Goal: Task Accomplishment & Management: Use online tool/utility

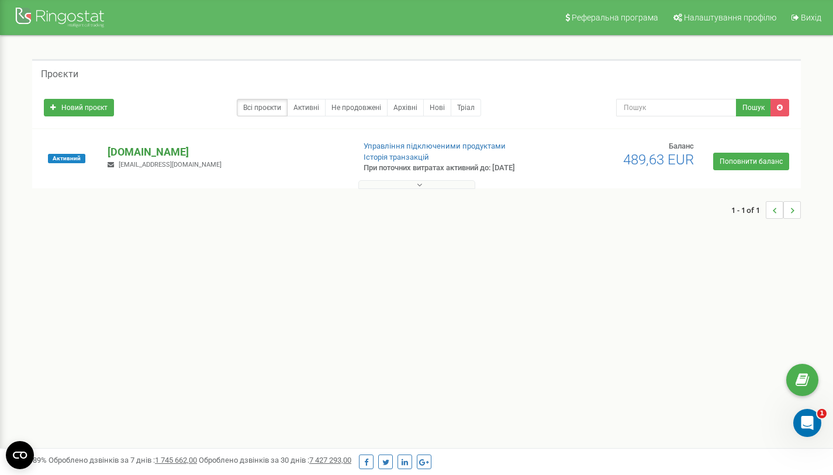
click at [108, 150] on p "[DOMAIN_NAME]" at bounding box center [226, 151] width 237 height 15
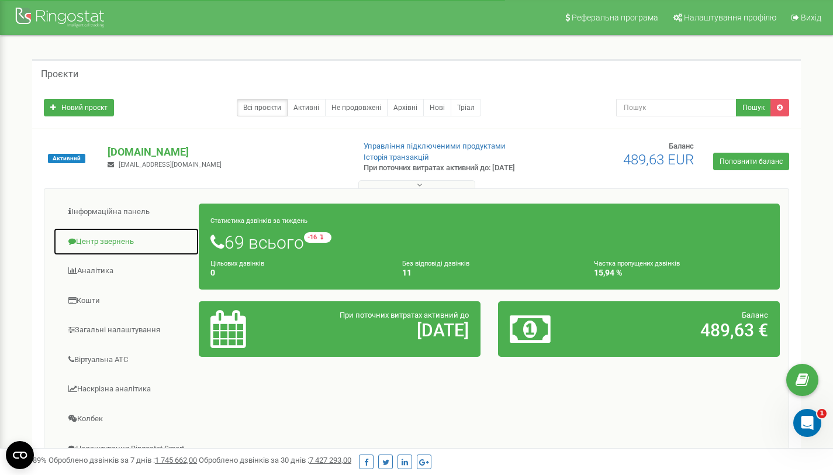
click at [123, 244] on link "Центр звернень" at bounding box center [126, 241] width 146 height 29
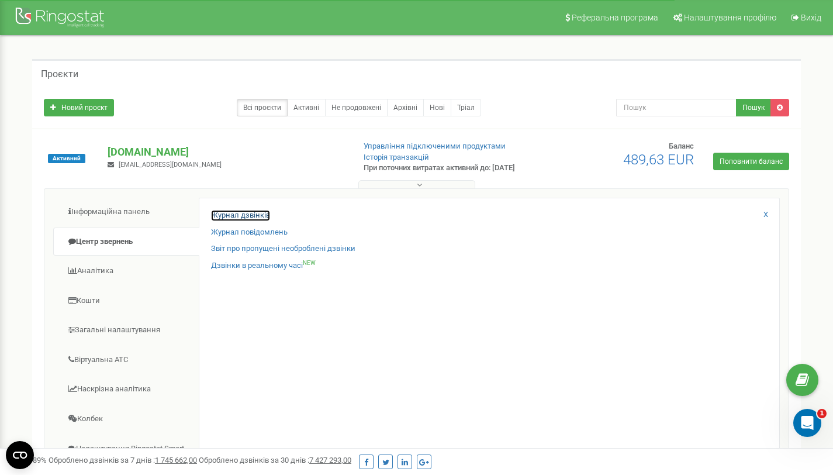
click at [233, 212] on link "Журнал дзвінків" at bounding box center [240, 215] width 59 height 11
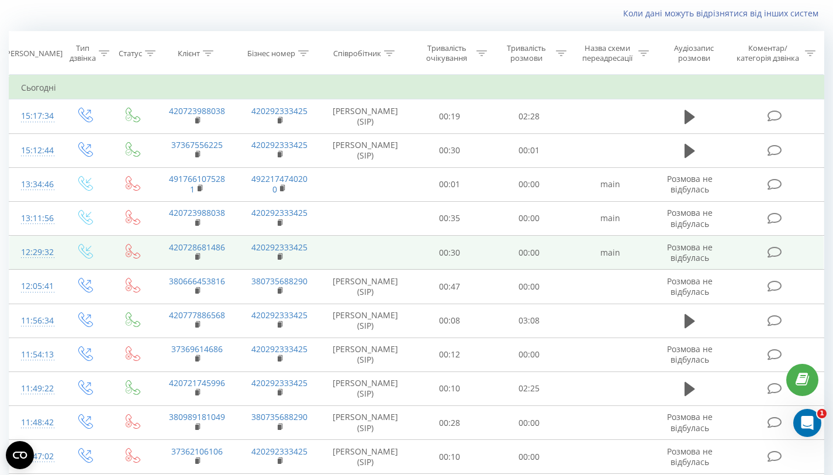
scroll to position [84, 0]
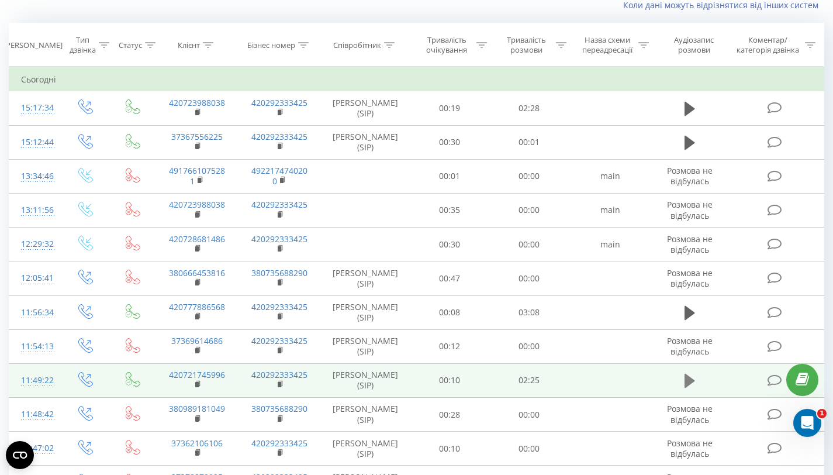
click at [695, 377] on icon at bounding box center [690, 380] width 11 height 16
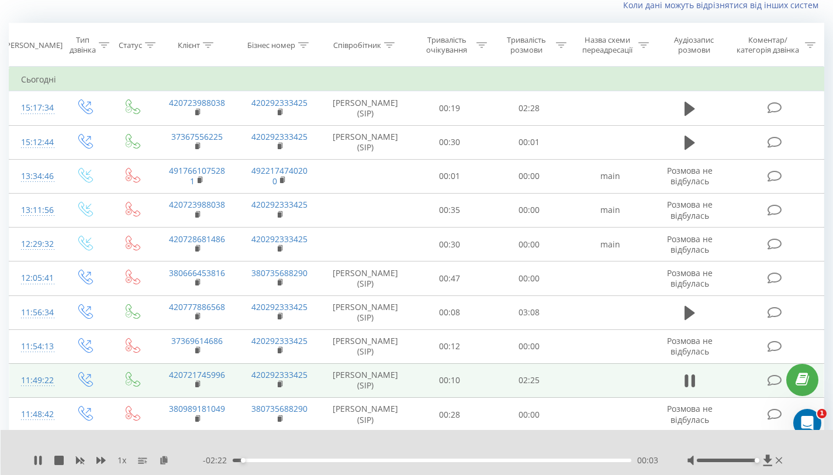
drag, startPoint x: 731, startPoint y: 461, endPoint x: 785, endPoint y: 461, distance: 53.2
click at [785, 461] on div at bounding box center [737, 460] width 98 height 12
drag, startPoint x: 257, startPoint y: 461, endPoint x: 175, endPoint y: 458, distance: 81.9
click at [175, 458] on div "1 x - 02:25 00:00 00:00" at bounding box center [409, 460] width 752 height 12
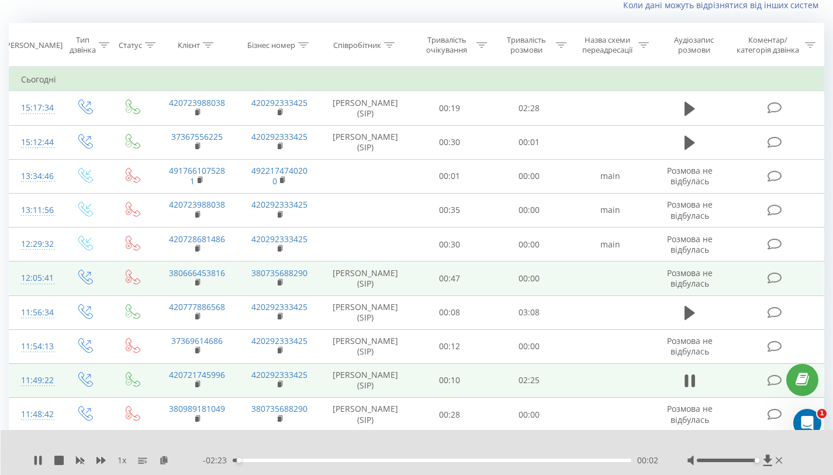
click at [773, 283] on icon at bounding box center [775, 278] width 15 height 12
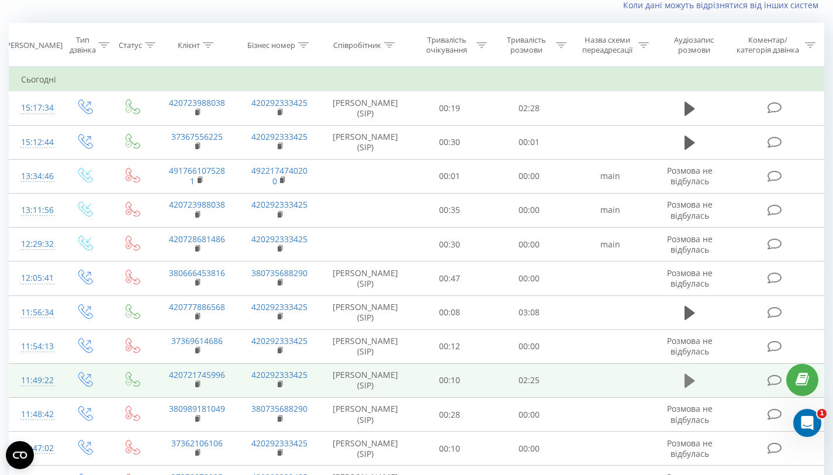
click at [688, 379] on icon at bounding box center [690, 381] width 11 height 14
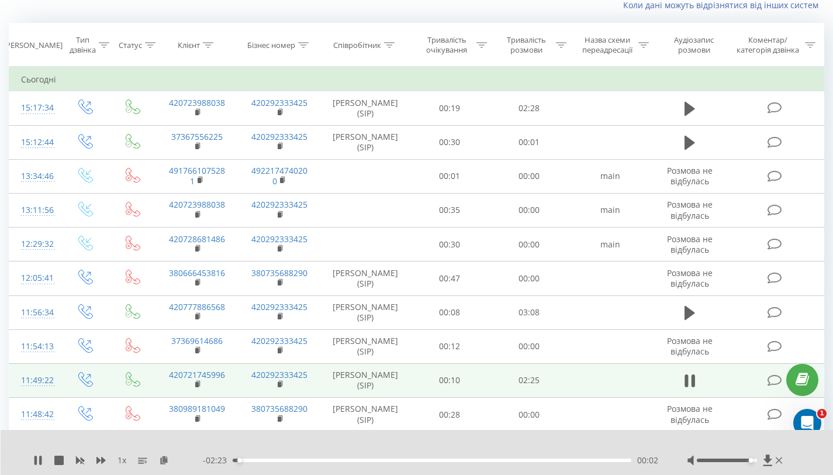
drag, startPoint x: 732, startPoint y: 460, endPoint x: 813, endPoint y: 464, distance: 80.8
click at [813, 464] on div "1 x - 02:23 00:02 00:02" at bounding box center [417, 452] width 833 height 45
click at [43, 465] on div "1 x" at bounding box center [118, 460] width 170 height 12
click at [36, 462] on icon at bounding box center [35, 459] width 2 height 9
